Goal: Task Accomplishment & Management: Use online tool/utility

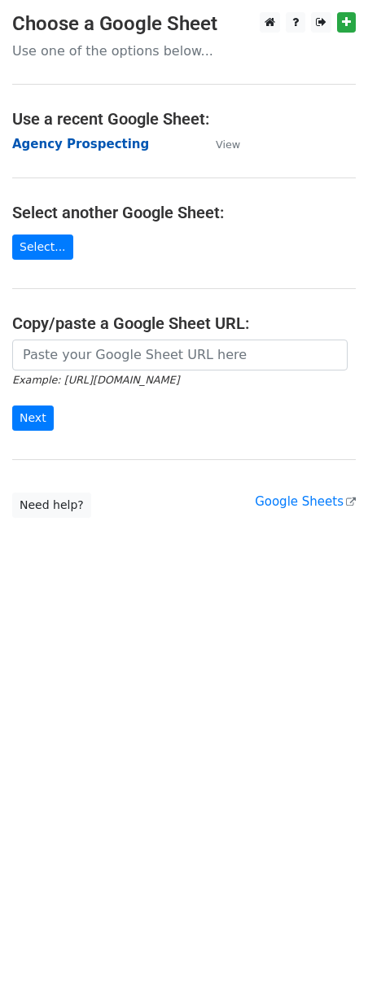
click at [80, 148] on strong "Agency Prospecting" at bounding box center [80, 144] width 137 height 15
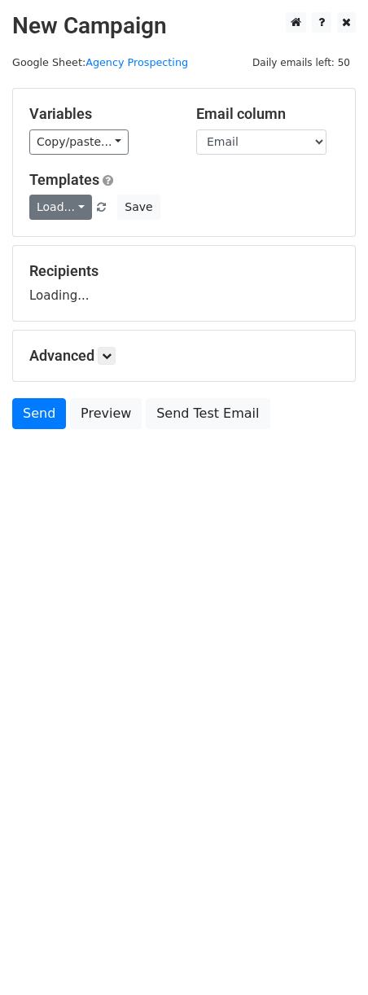
click at [46, 200] on link "Load..." at bounding box center [60, 207] width 63 height 25
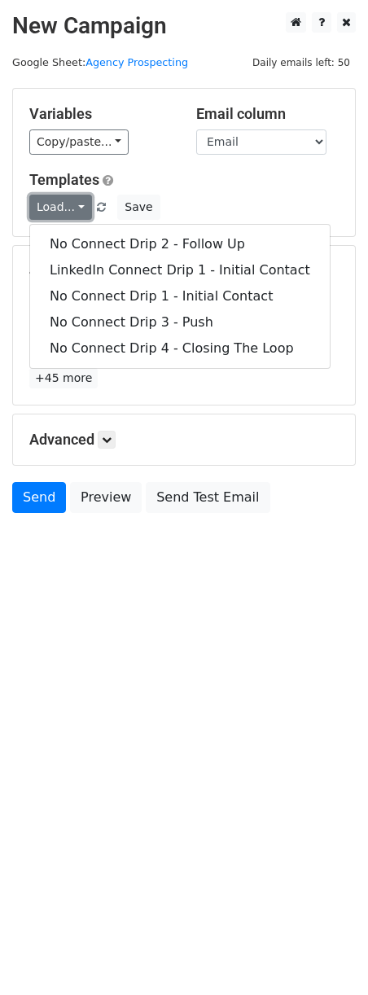
click at [59, 207] on link "Load..." at bounding box center [60, 207] width 63 height 25
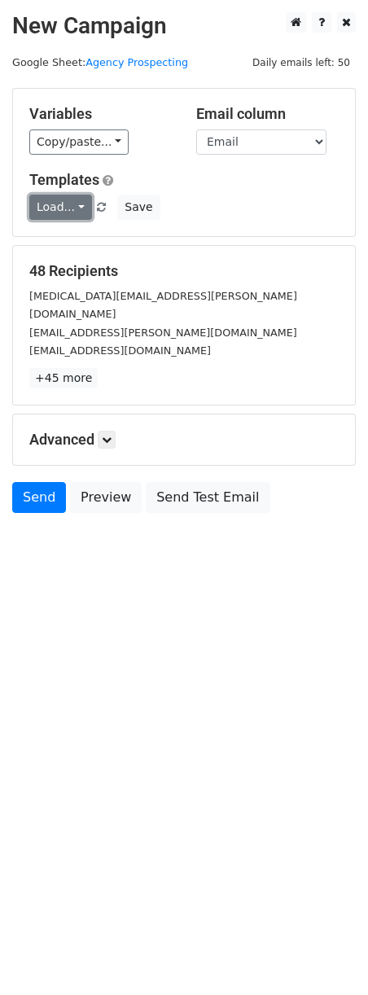
click at [59, 207] on link "Load..." at bounding box center [60, 207] width 63 height 25
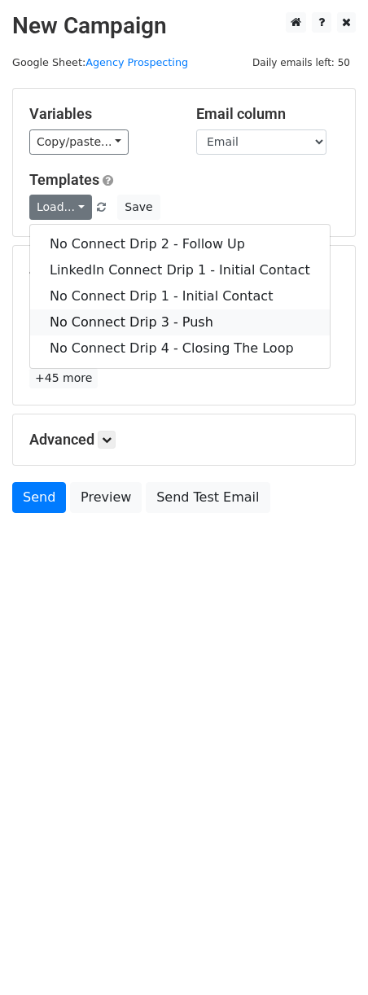
click at [86, 330] on link "No Connect Drip 3 - Push" at bounding box center [180, 323] width 300 height 26
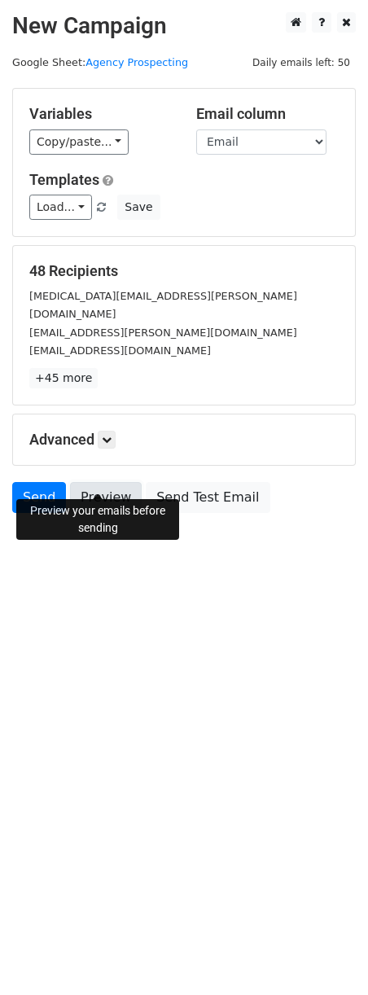
click at [97, 484] on link "Preview" at bounding box center [106, 497] width 72 height 31
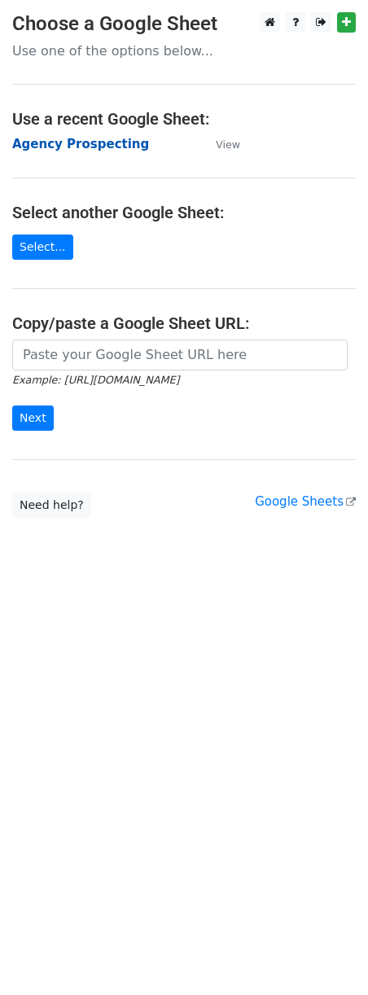
click at [51, 147] on strong "Agency Prospecting" at bounding box center [80, 144] width 137 height 15
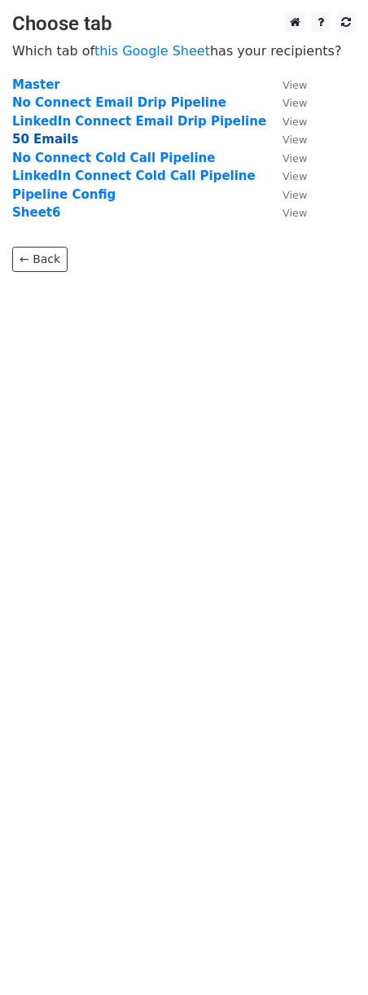
click at [51, 143] on strong "50 Emails" at bounding box center [45, 139] width 66 height 15
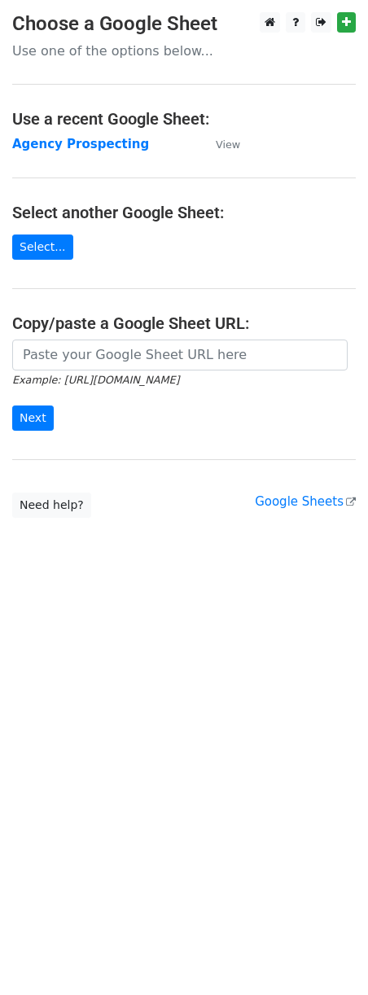
click at [70, 135] on td "Agency Prospecting" at bounding box center [105, 144] width 187 height 19
click at [71, 143] on strong "Agency Prospecting" at bounding box center [80, 144] width 137 height 15
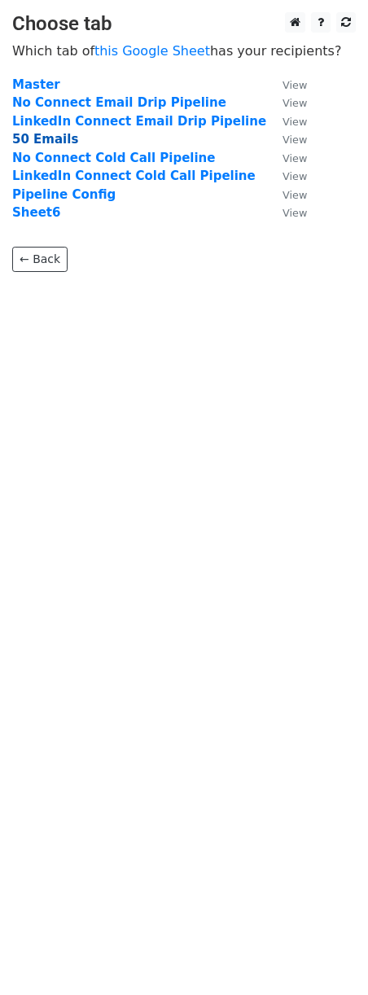
click at [41, 141] on strong "50 Emails" at bounding box center [45, 139] width 66 height 15
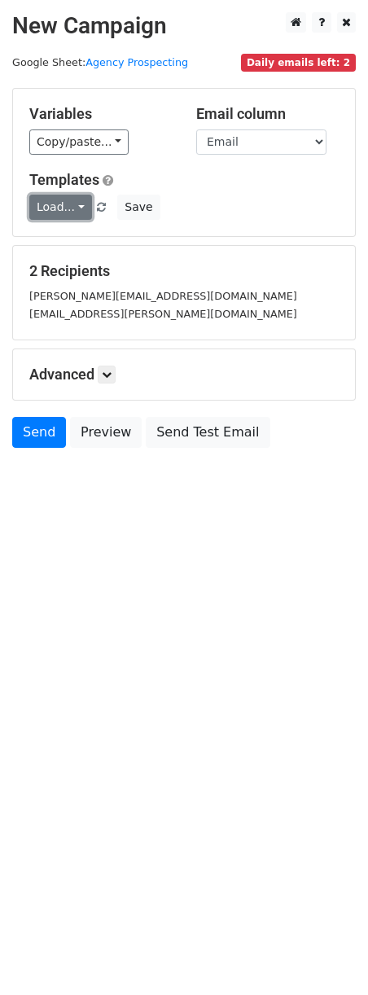
click at [59, 200] on link "Load..." at bounding box center [60, 207] width 63 height 25
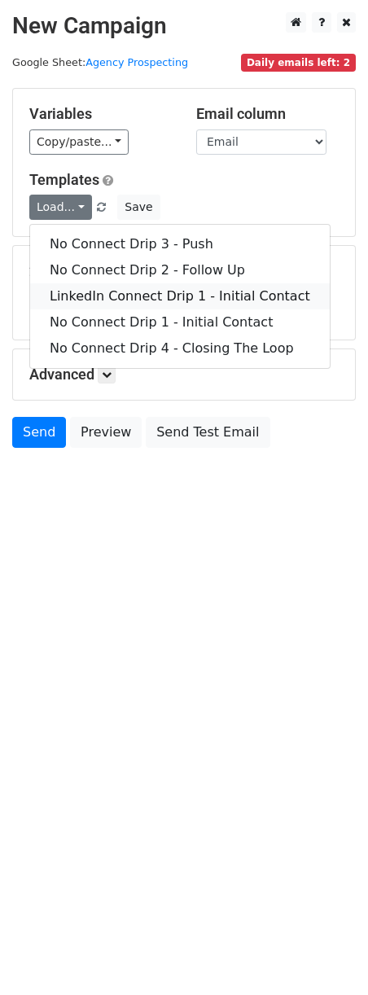
click at [91, 291] on link "LinkedIn Connect Drip 1 - Initial Contact" at bounding box center [180, 296] width 300 height 26
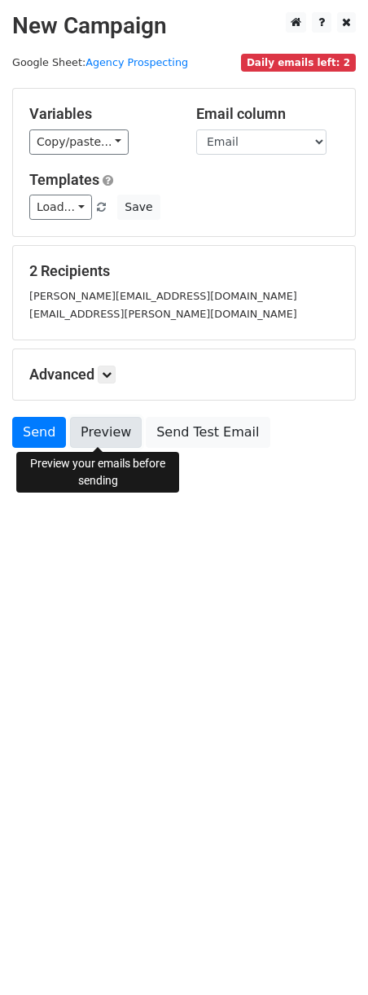
click at [79, 440] on link "Preview" at bounding box center [106, 432] width 72 height 31
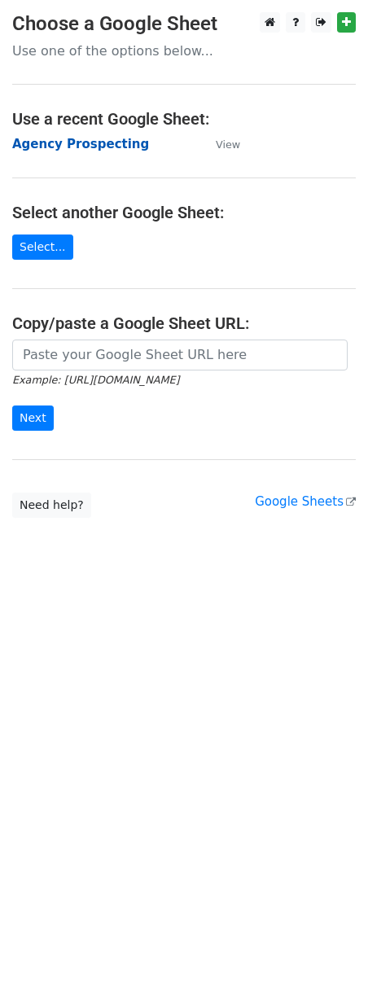
click at [44, 143] on strong "Agency Prospecting" at bounding box center [80, 144] width 137 height 15
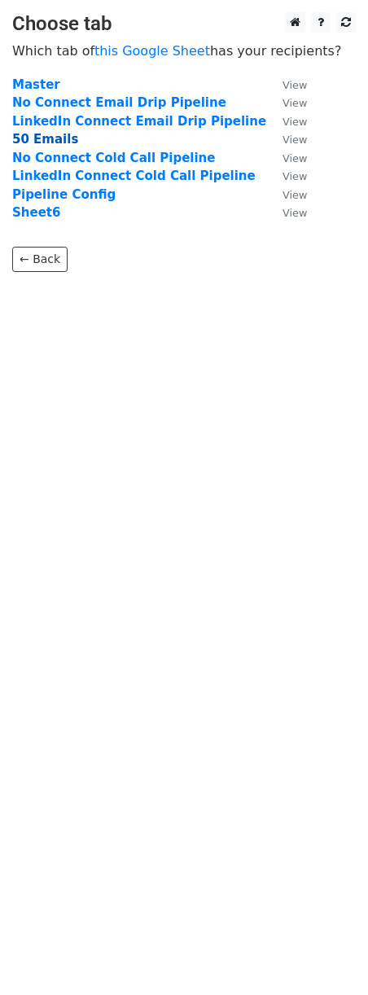
click at [37, 138] on strong "50 Emails" at bounding box center [45, 139] width 66 height 15
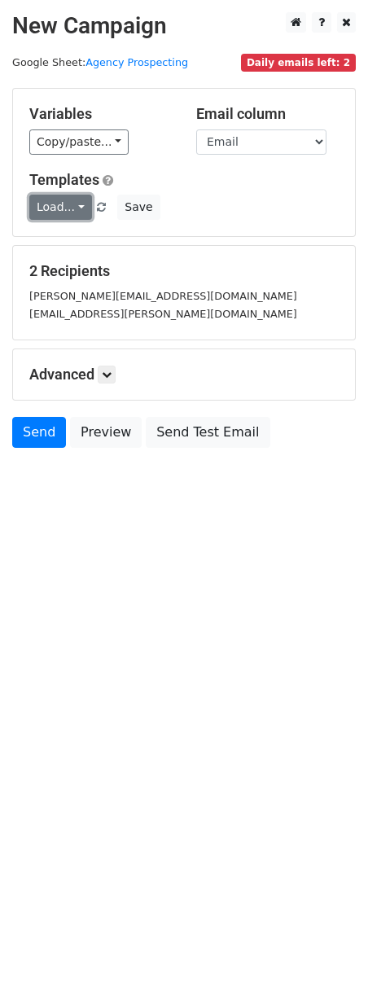
click at [57, 201] on link "Load..." at bounding box center [60, 207] width 63 height 25
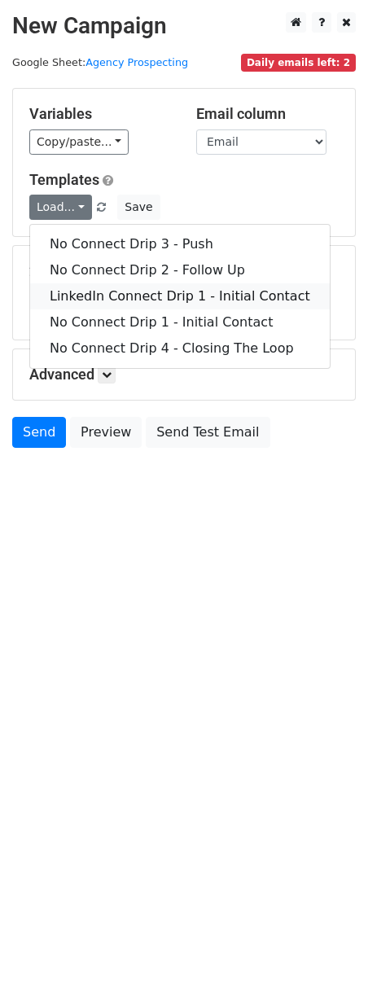
click at [99, 292] on link "LinkedIn Connect Drip 1 - Initial Contact" at bounding box center [180, 296] width 300 height 26
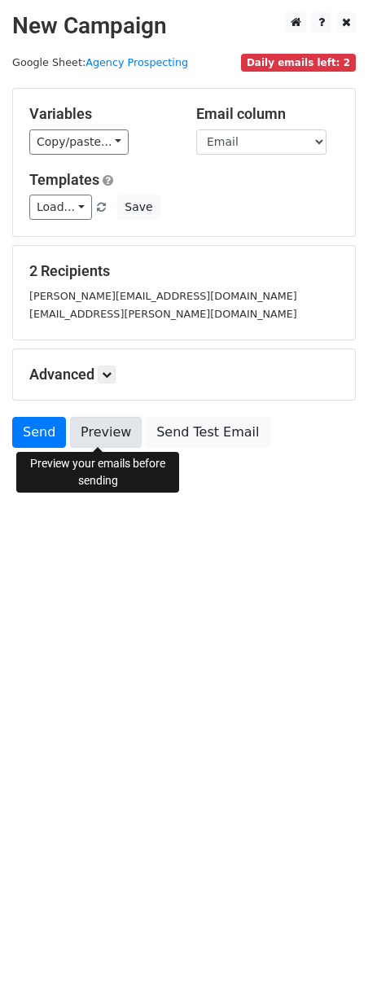
click at [94, 436] on link "Preview" at bounding box center [106, 432] width 72 height 31
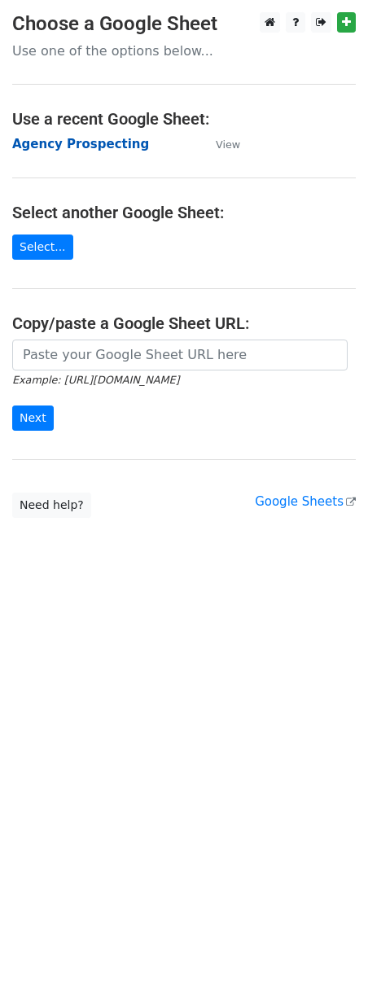
click at [59, 149] on strong "Agency Prospecting" at bounding box center [80, 144] width 137 height 15
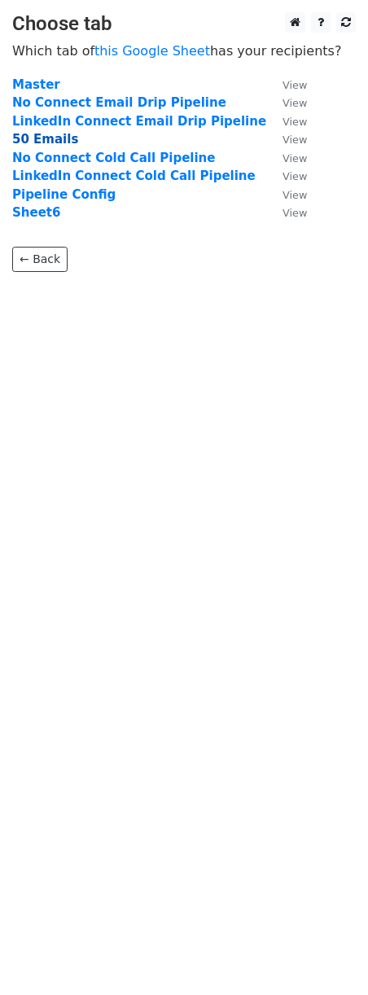
click at [43, 137] on strong "50 Emails" at bounding box center [45, 139] width 66 height 15
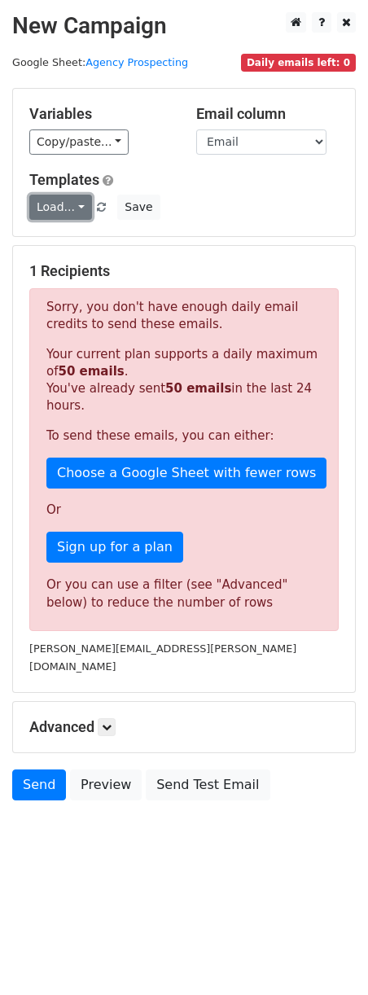
click at [66, 210] on link "Load..." at bounding box center [60, 207] width 63 height 25
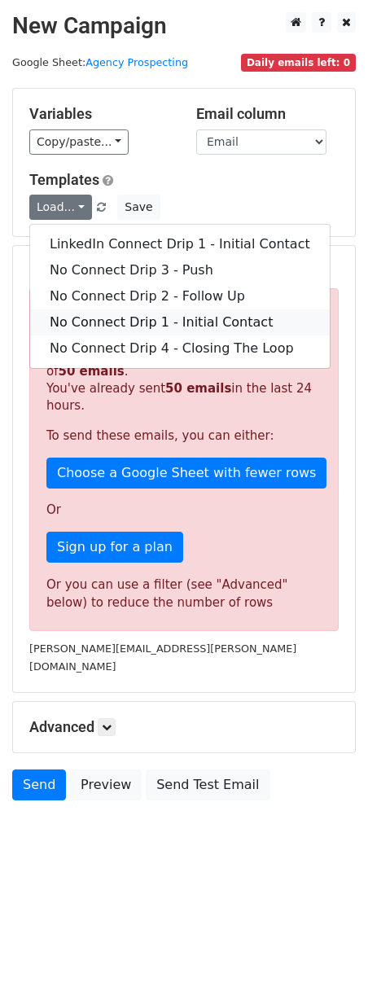
click at [104, 314] on link "No Connect Drip 1 - Initial Contact" at bounding box center [180, 323] width 300 height 26
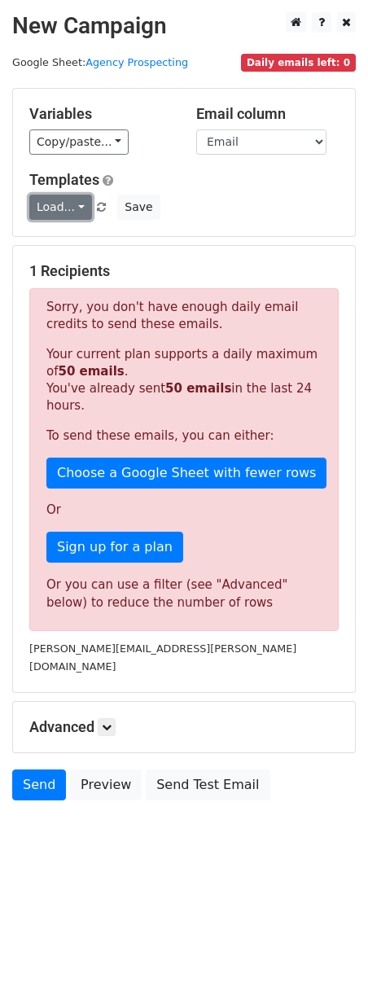
click at [68, 200] on link "Load..." at bounding box center [60, 207] width 63 height 25
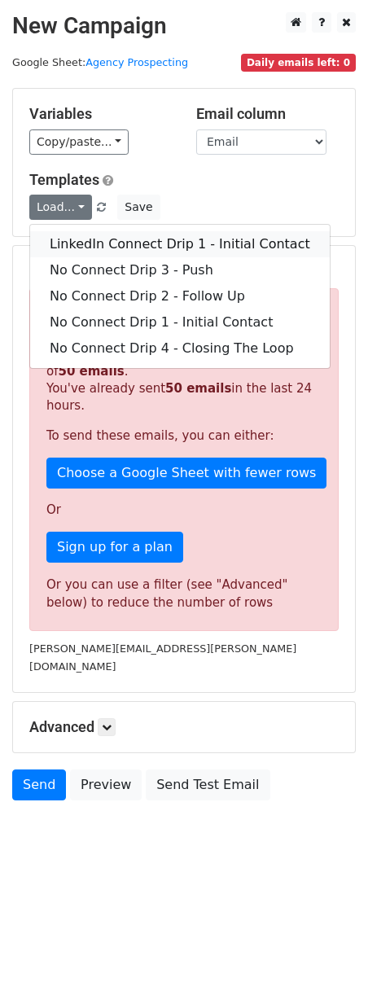
click at [90, 248] on link "LinkedIn Connect Drip 1 - Initial Contact" at bounding box center [180, 244] width 300 height 26
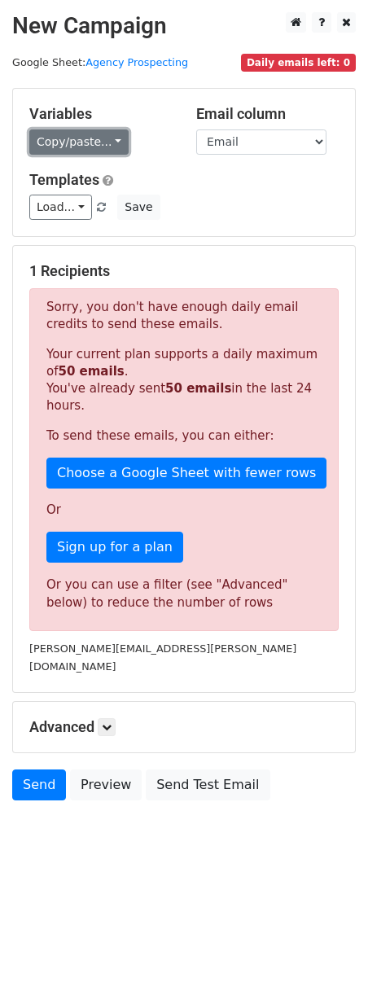
click at [62, 146] on link "Copy/paste..." at bounding box center [78, 142] width 99 height 25
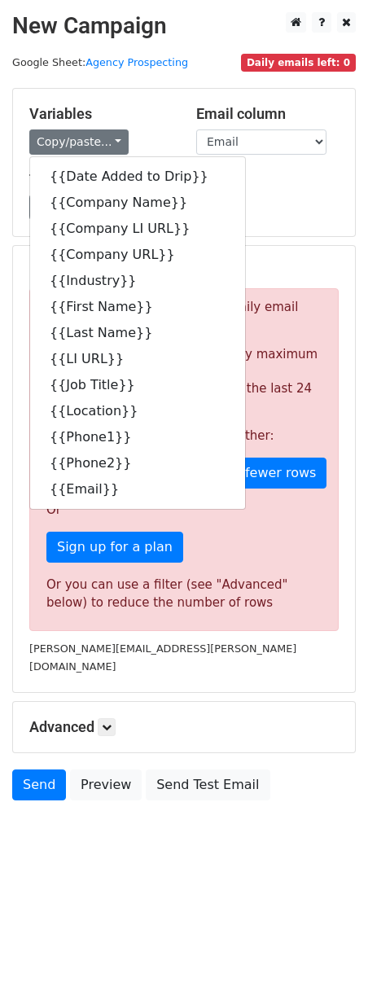
click at [329, 231] on div "Variables Copy/paste... {{Date Added to Drip}} {{Company Name}} {{Company LI UR…" at bounding box center [184, 162] width 342 height 147
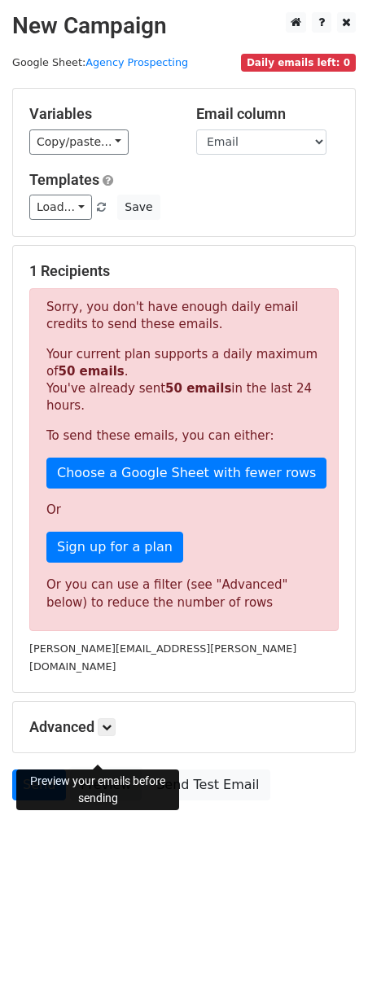
click at [88, 770] on link "Preview" at bounding box center [106, 785] width 72 height 31
